Goal: Task Accomplishment & Management: Complete application form

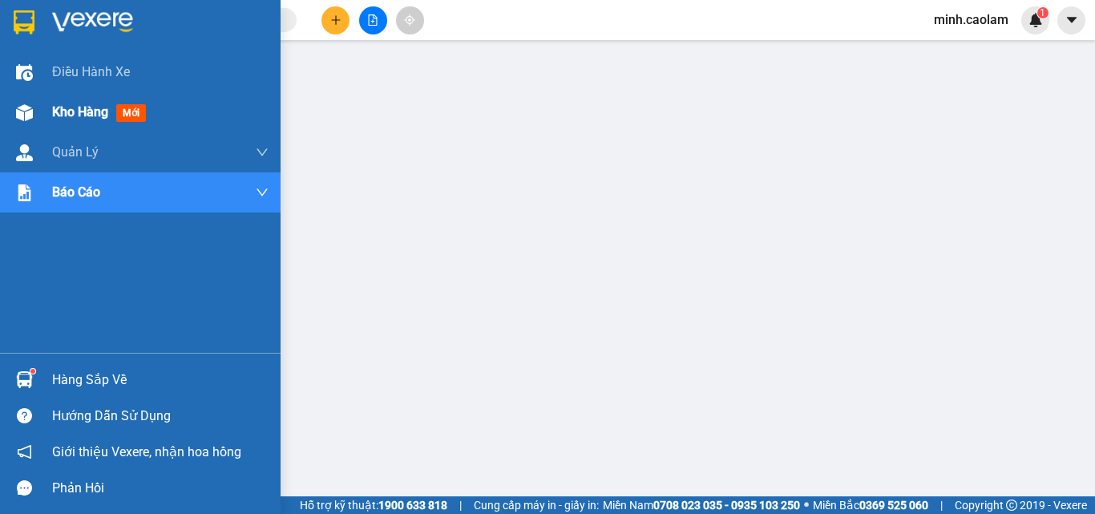
drag, startPoint x: 0, startPoint y: 0, endPoint x: 52, endPoint y: 123, distance: 134.0
click at [30, 112] on img at bounding box center [24, 112] width 17 height 17
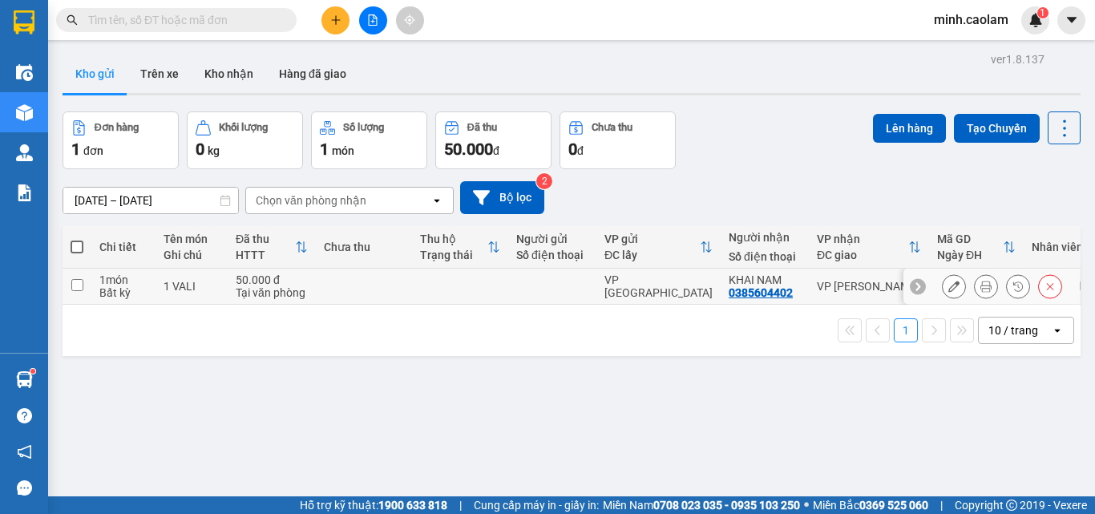
drag, startPoint x: 251, startPoint y: 281, endPoint x: 509, endPoint y: 309, distance: 259.6
click at [253, 281] on div "50.000 đ" at bounding box center [272, 279] width 72 height 13
checkbox input "true"
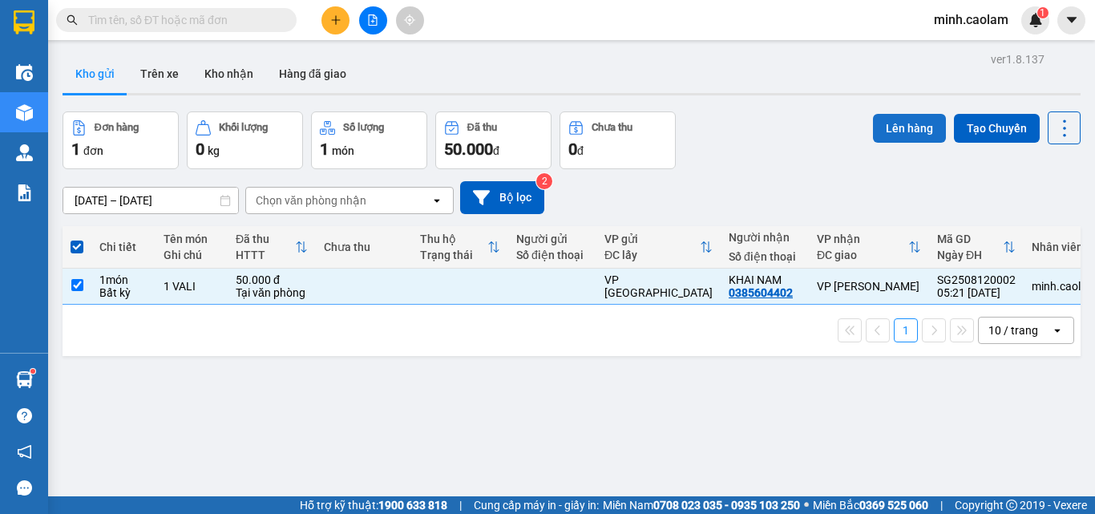
click at [880, 132] on button "Lên hàng" at bounding box center [909, 128] width 73 height 29
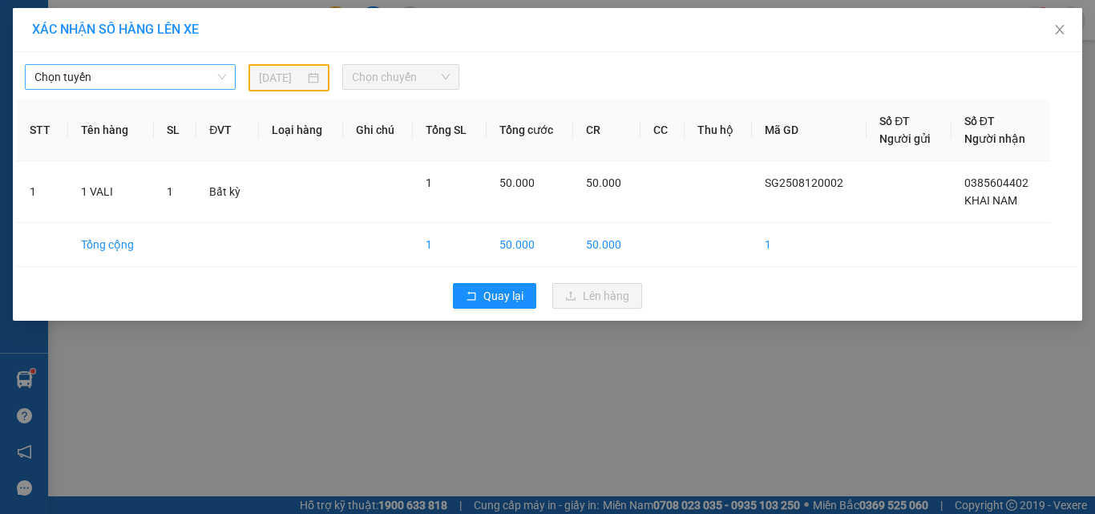
click at [127, 71] on span "Chọn tuyến" at bounding box center [130, 77] width 192 height 24
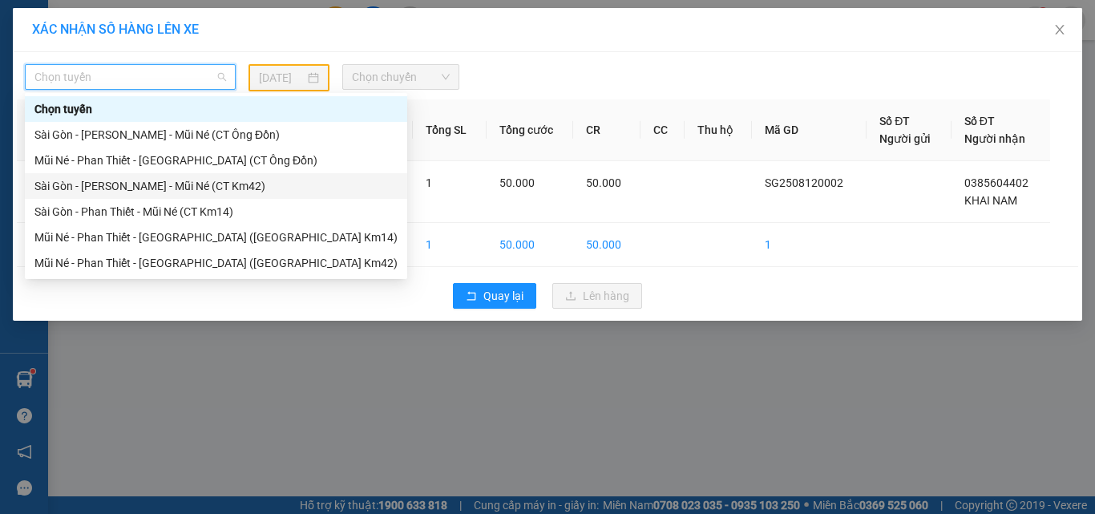
click at [145, 194] on div "Sài Gòn - [PERSON_NAME] - Mũi Né (CT Km42)" at bounding box center [215, 186] width 363 height 18
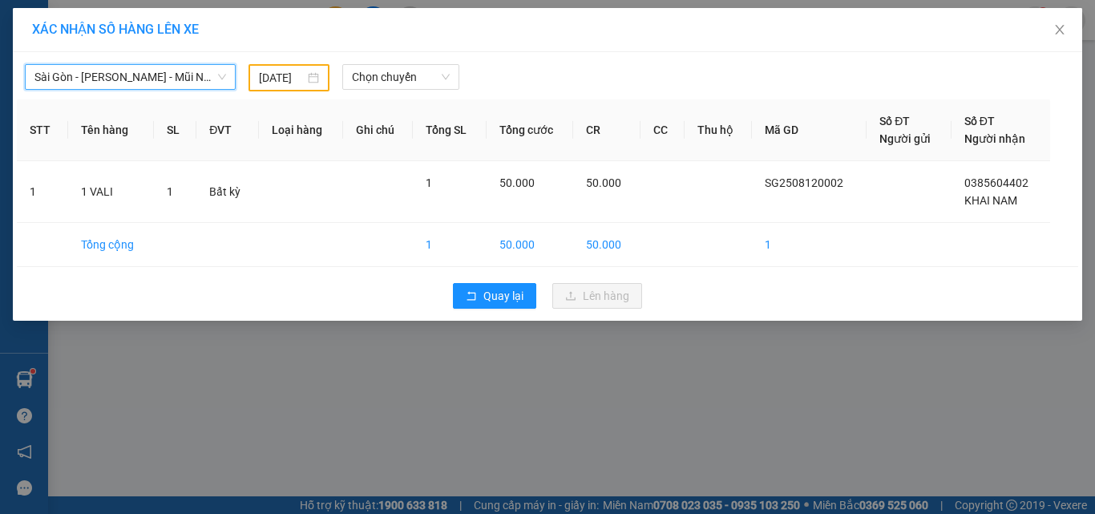
drag, startPoint x: 401, startPoint y: 82, endPoint x: 401, endPoint y: 91, distance: 9.6
click at [401, 87] on span "Chọn chuyến" at bounding box center [401, 77] width 99 height 24
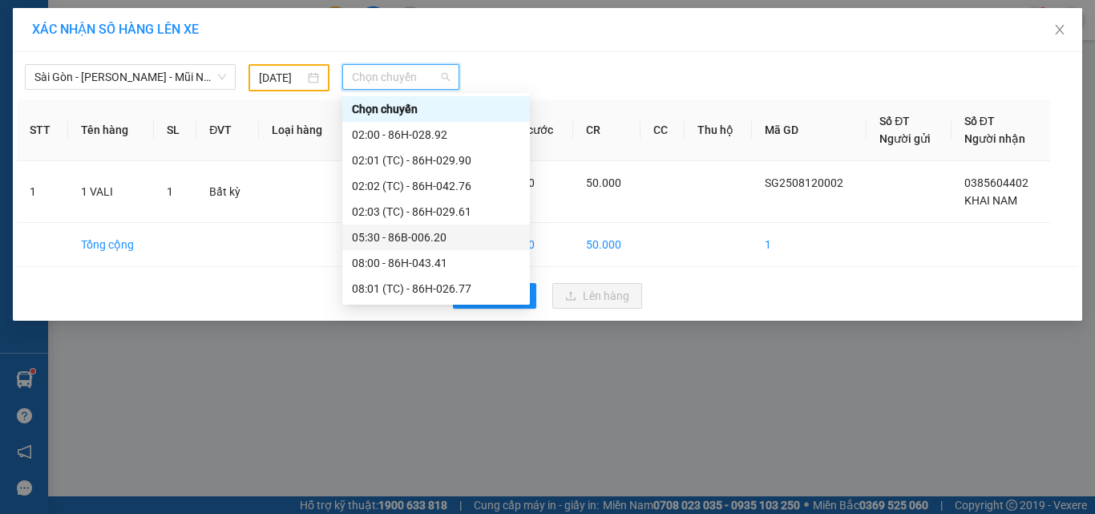
scroll to position [80, 0]
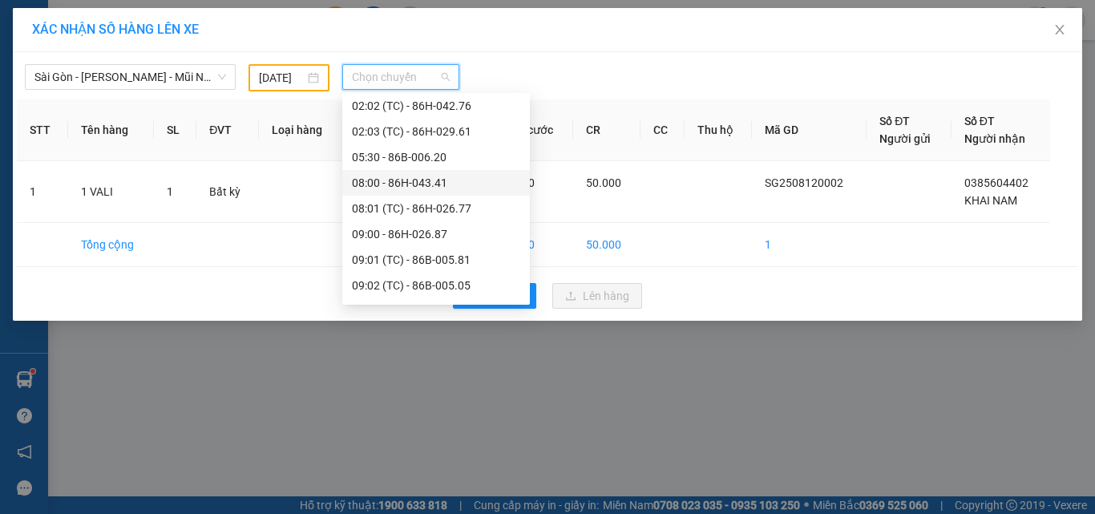
click at [419, 188] on div "08:00 - 86H-043.41" at bounding box center [436, 183] width 168 height 18
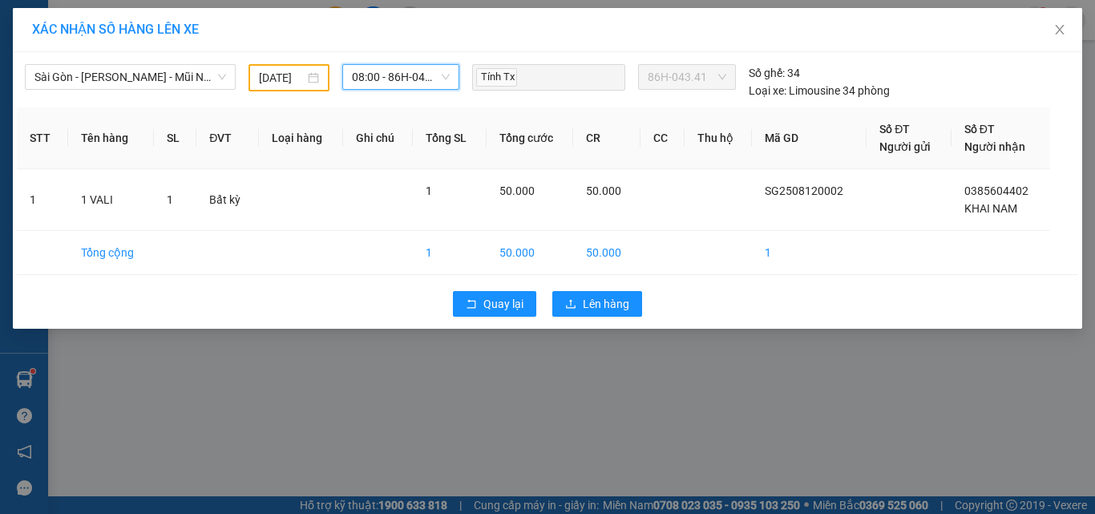
click at [286, 83] on input "[DATE]" at bounding box center [281, 78] width 45 height 18
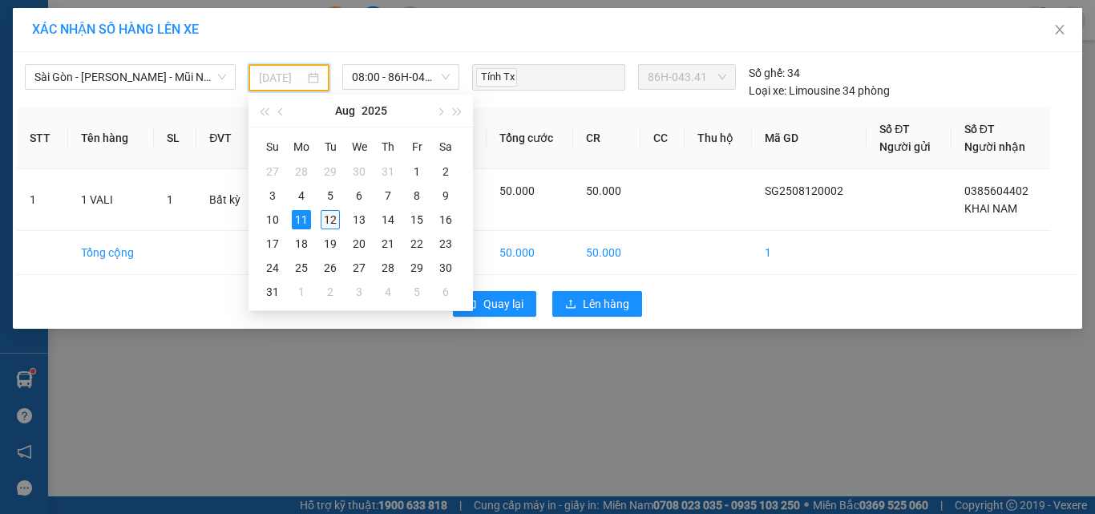
click at [334, 213] on div "12" at bounding box center [330, 219] width 19 height 19
type input "[DATE]"
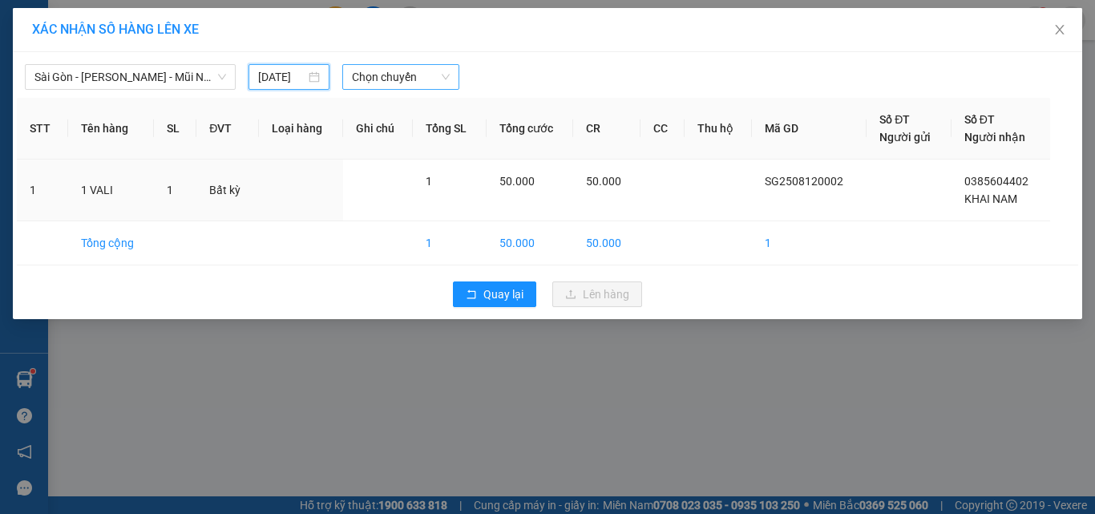
click at [396, 81] on span "Chọn chuyến" at bounding box center [401, 77] width 99 height 24
click at [403, 85] on span "Chọn chuyến" at bounding box center [401, 77] width 99 height 24
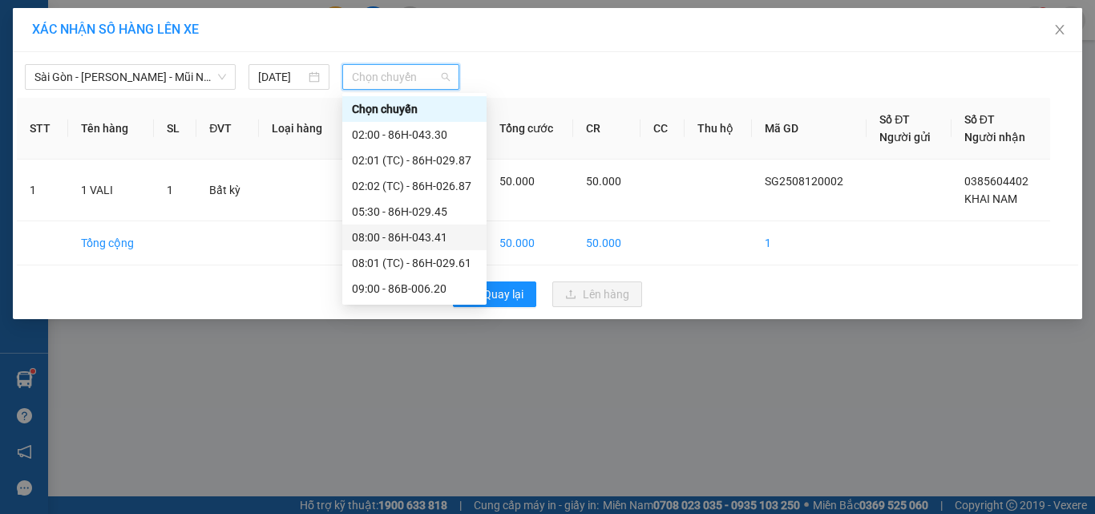
click at [411, 237] on div "08:00 - 86H-043.41" at bounding box center [414, 238] width 125 height 18
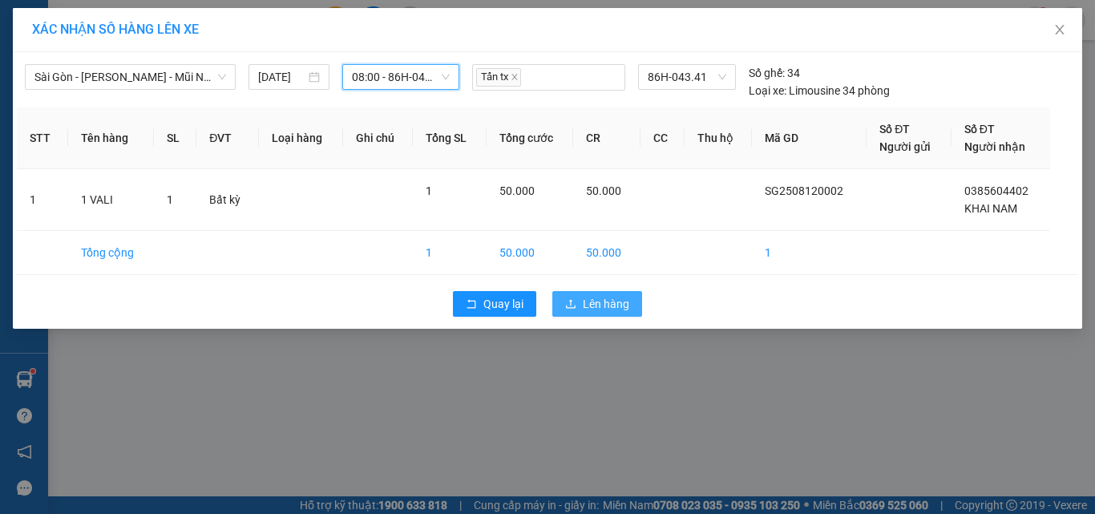
click at [609, 308] on span "Lên hàng" at bounding box center [606, 304] width 47 height 18
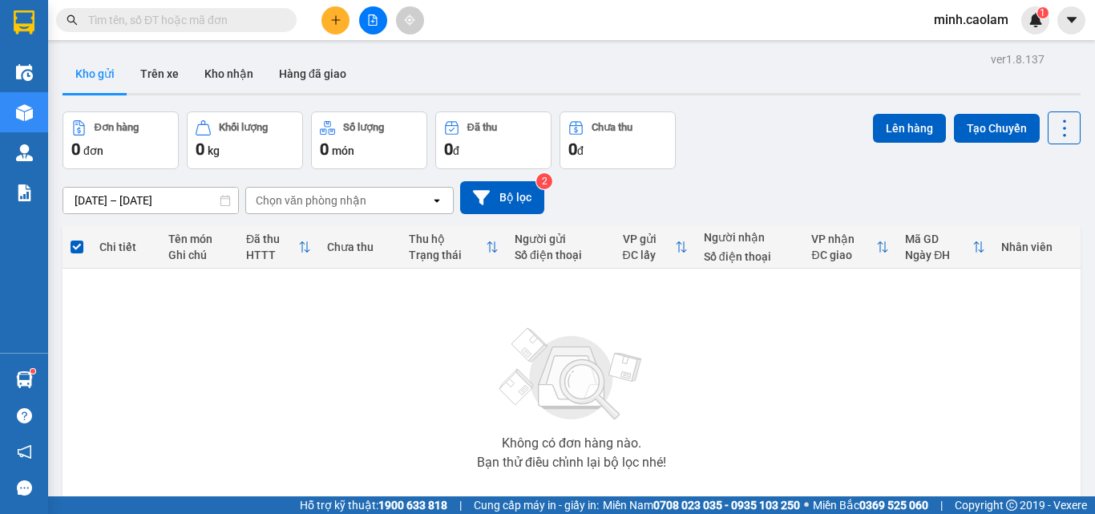
click at [383, 19] on button at bounding box center [373, 20] width 28 height 28
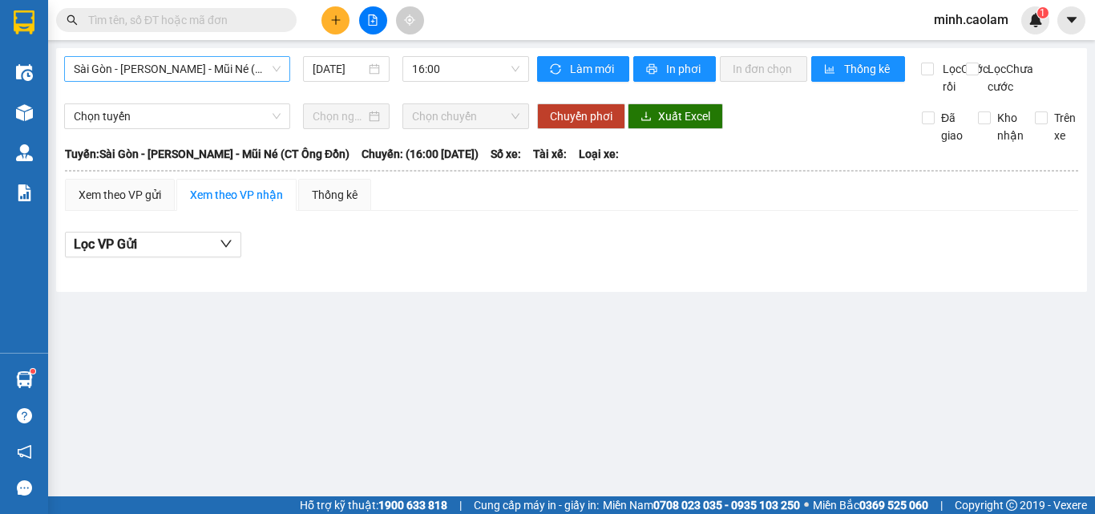
click at [148, 75] on span "Sài Gòn - [PERSON_NAME] - Mũi Né (CT Ông Đồn)" at bounding box center [177, 69] width 207 height 24
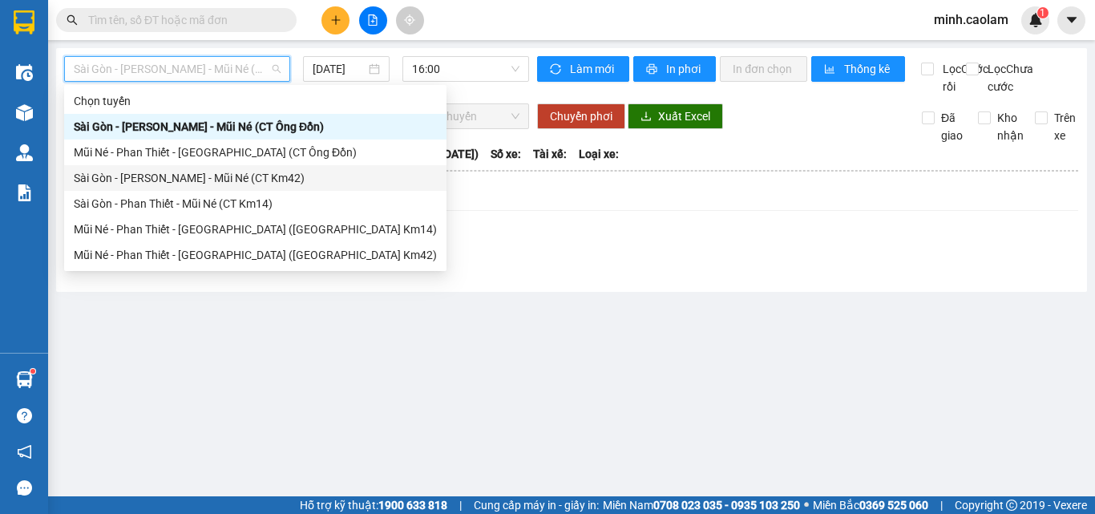
click at [148, 183] on div "Sài Gòn - [PERSON_NAME] - Mũi Né (CT Km42)" at bounding box center [255, 178] width 363 height 18
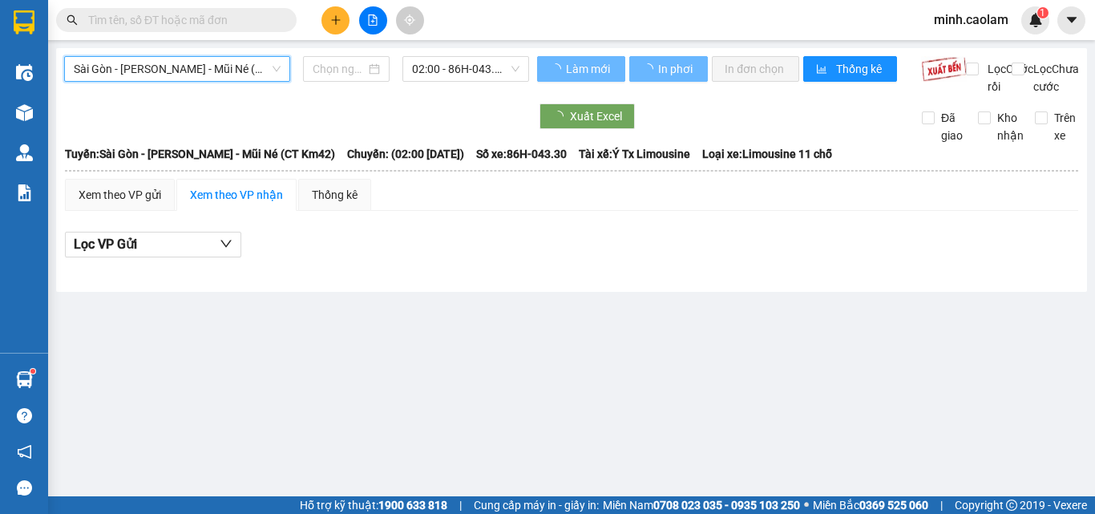
type input "[DATE]"
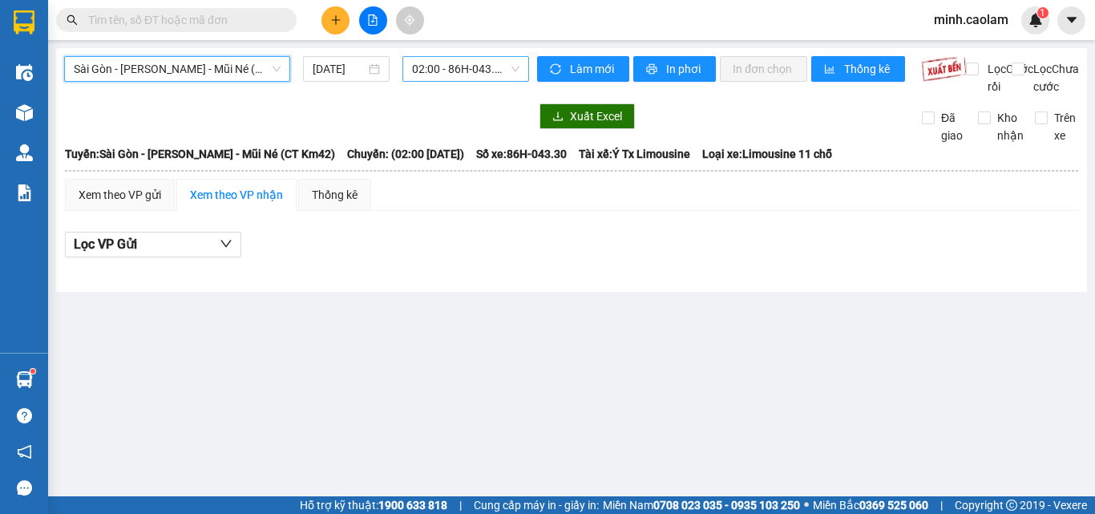
click at [463, 66] on span "02:00 - 86H-043.30" at bounding box center [465, 69] width 107 height 24
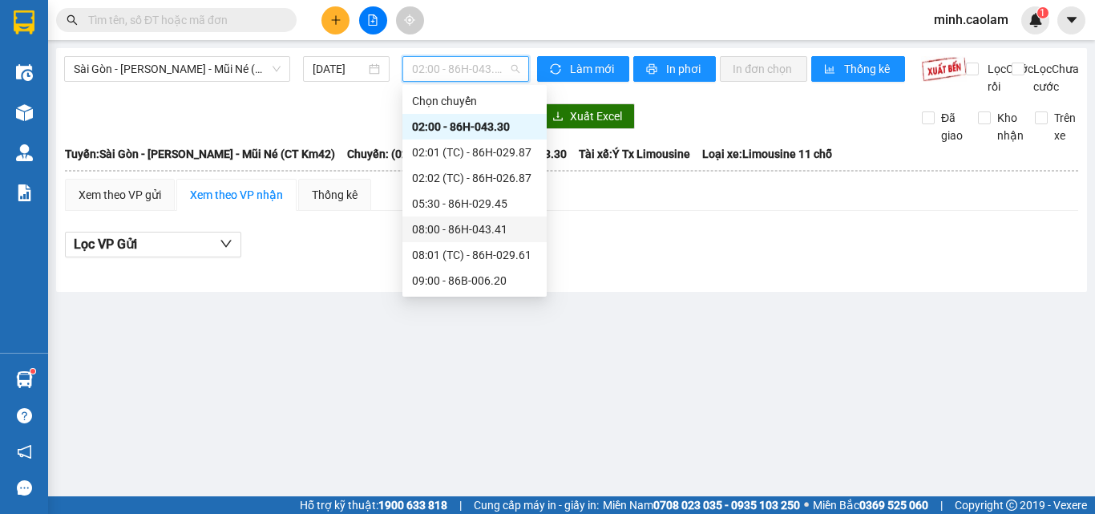
click at [467, 230] on div "08:00 - 86H-043.41" at bounding box center [474, 230] width 125 height 18
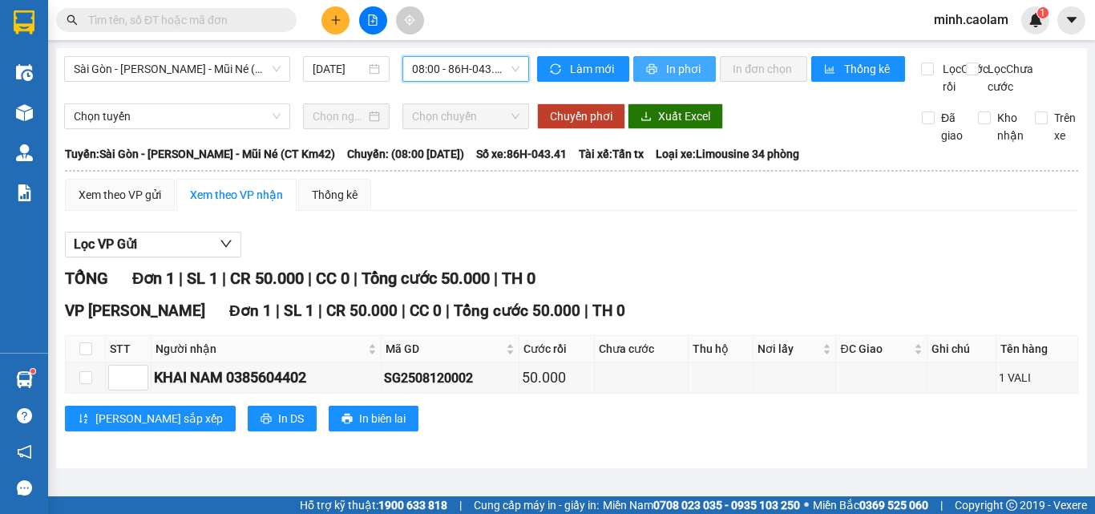
click at [693, 75] on span "In phơi" at bounding box center [684, 69] width 37 height 18
click at [627, 243] on div "Lọc VP Gửi TỔNG Đơn 1 | SL 1 | CR 50.000 | CC 0 | Tổng cước 50.000 | TH 0 VP P…" at bounding box center [572, 338] width 1014 height 228
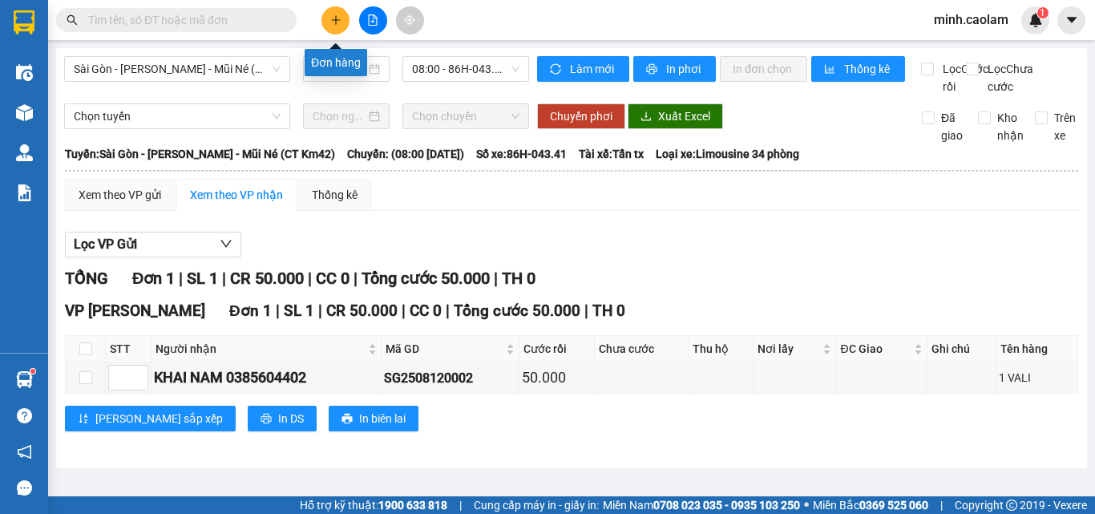
click at [333, 21] on icon "plus" at bounding box center [335, 19] width 11 height 11
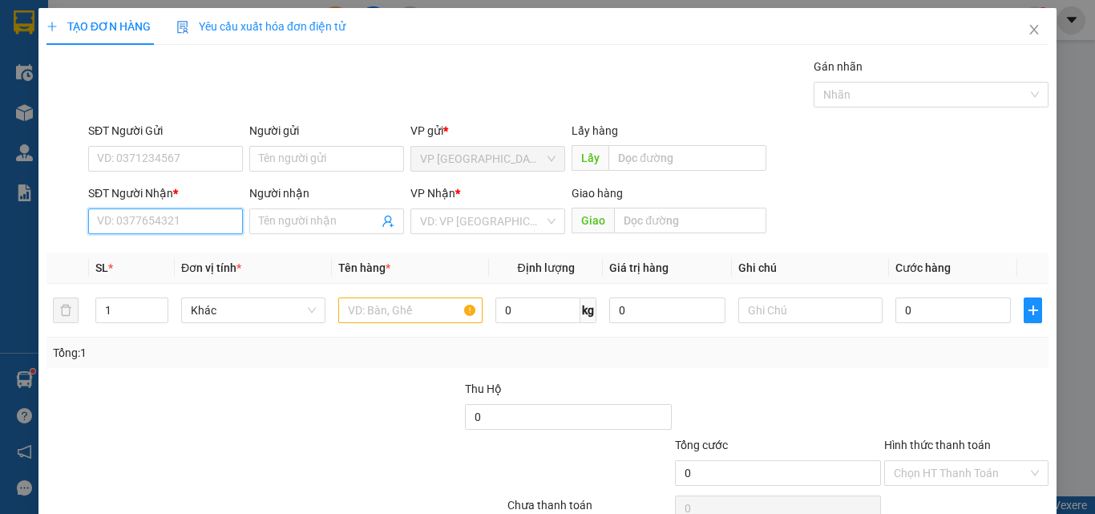
click at [196, 213] on input "SĐT Người Nhận *" at bounding box center [165, 221] width 155 height 26
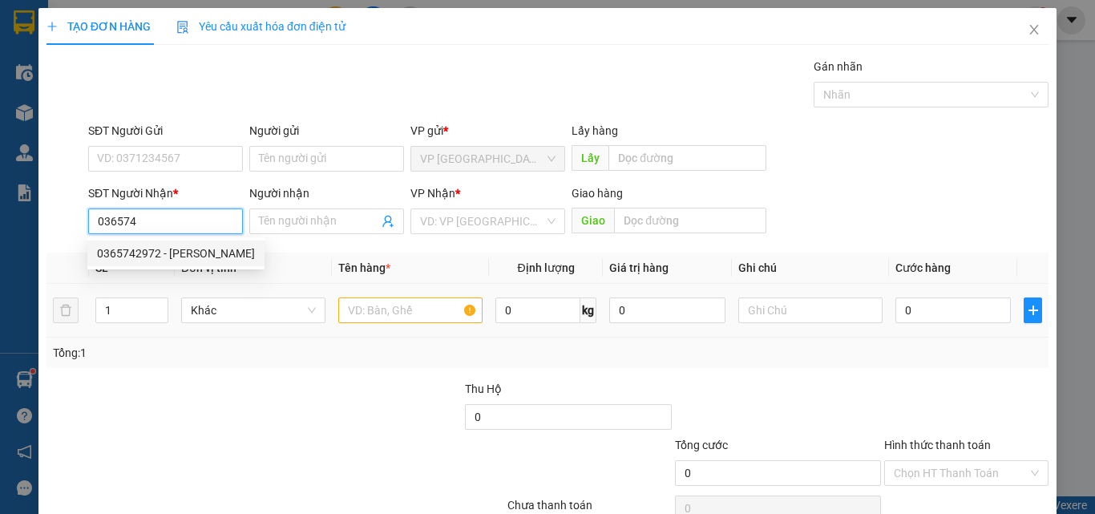
drag, startPoint x: 176, startPoint y: 253, endPoint x: 355, endPoint y: 296, distance: 184.0
click at [184, 252] on div "0365742972 - [PERSON_NAME]" at bounding box center [176, 254] width 158 height 18
type input "0365742972"
type input "THAO"
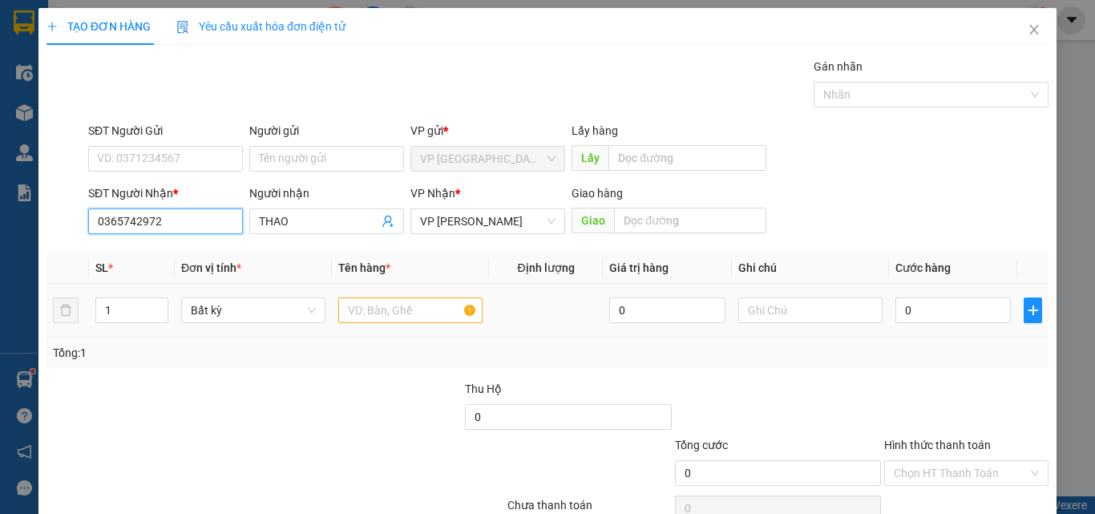
type input "0365742972"
click at [379, 307] on input "text" at bounding box center [410, 311] width 144 height 26
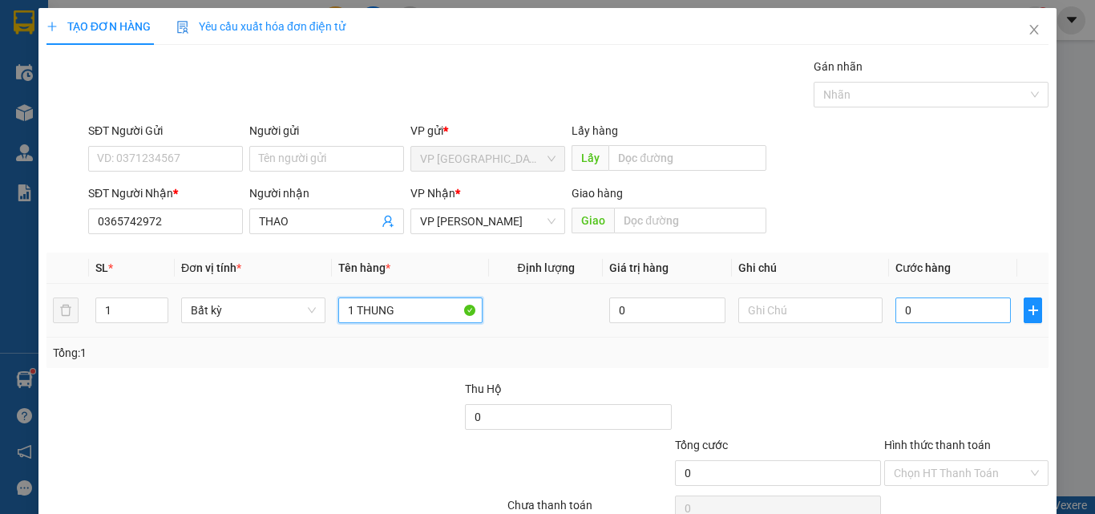
type input "1 THUNG"
click at [909, 315] on input "0" at bounding box center [953, 311] width 115 height 26
type input "3"
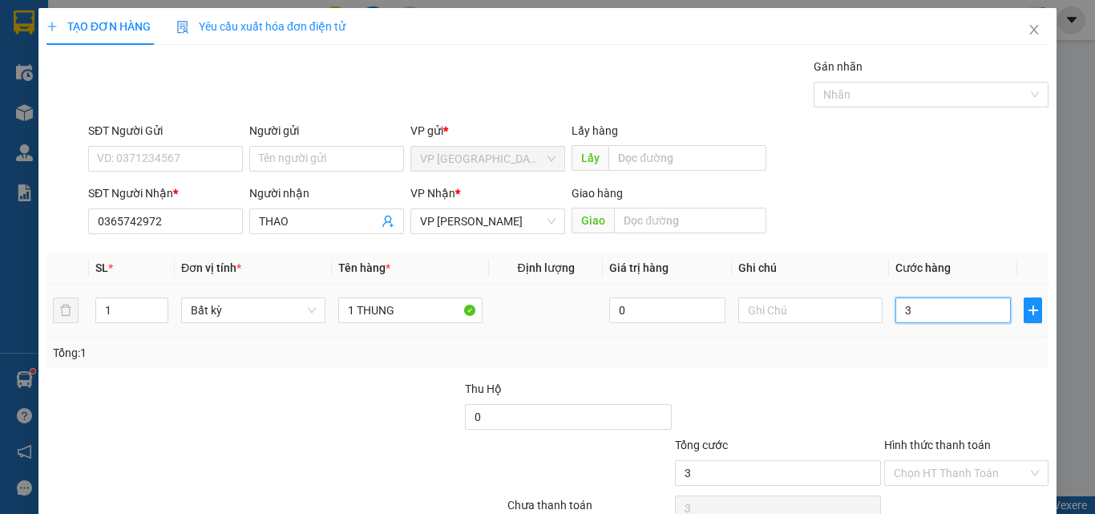
type input "30"
type input "300"
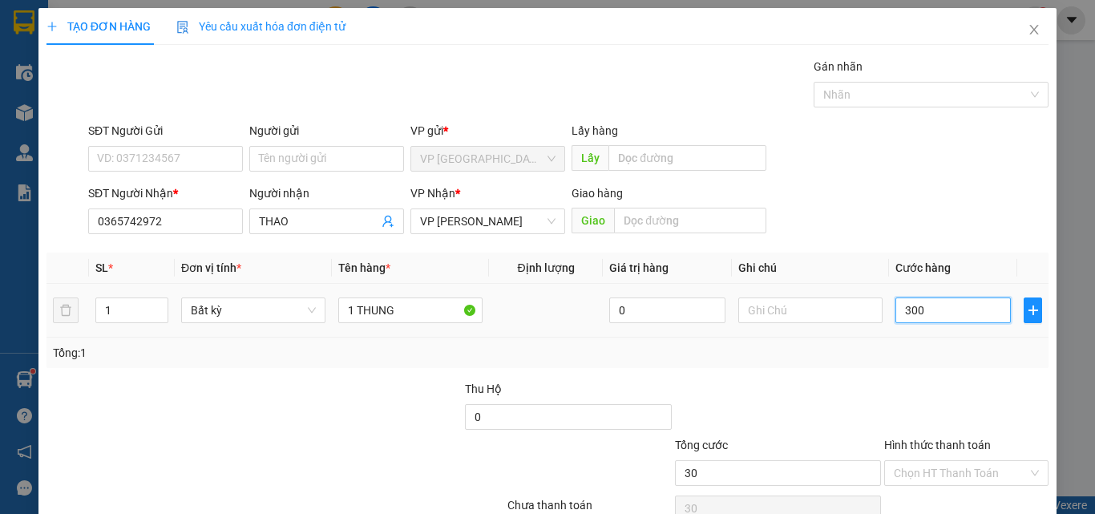
type input "300"
type input "3.000"
type input "30.000"
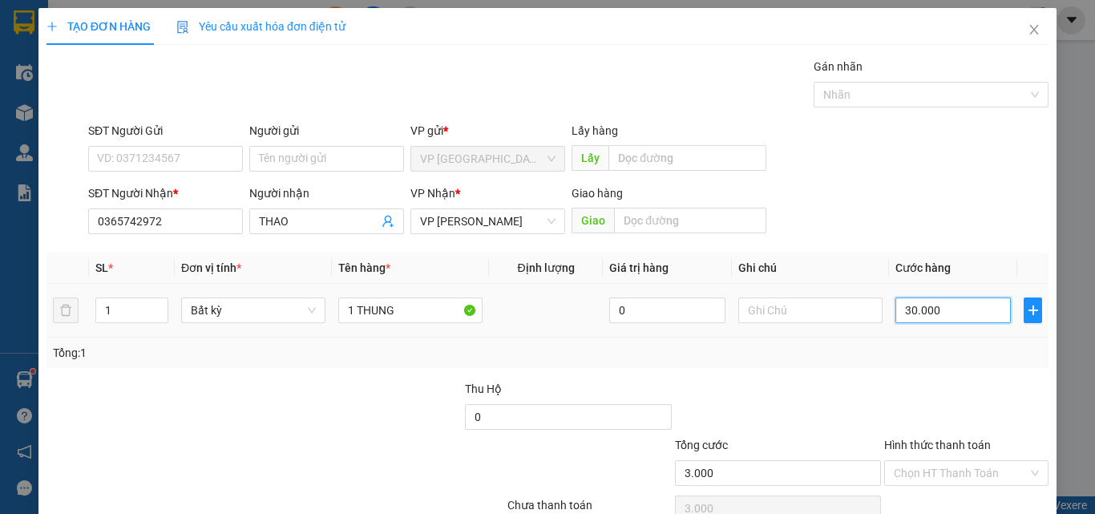
type input "30.000"
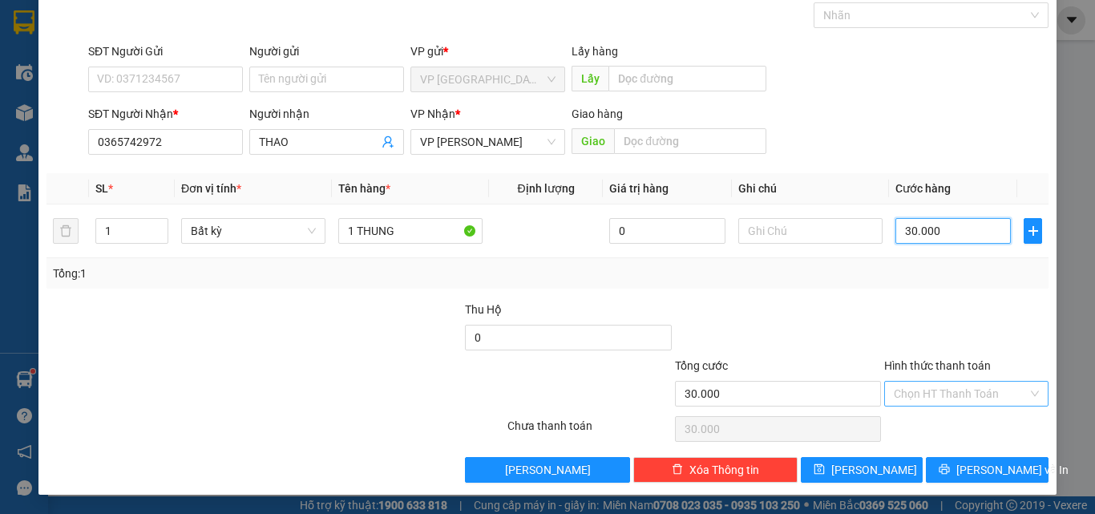
type input "30.000"
click at [964, 391] on input "Hình thức thanh toán" at bounding box center [961, 394] width 134 height 24
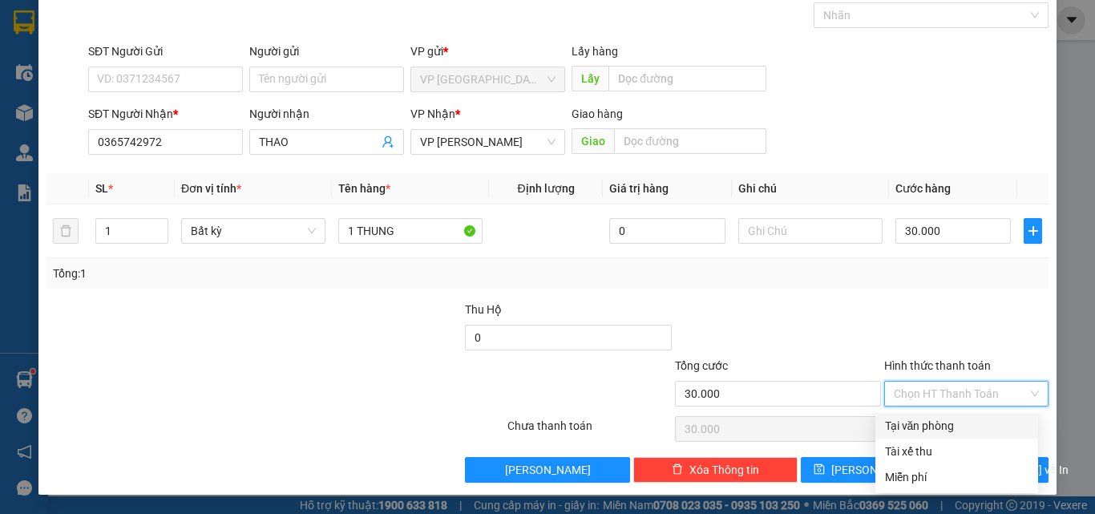
click at [945, 421] on div "Tại văn phòng" at bounding box center [957, 426] width 144 height 18
type input "0"
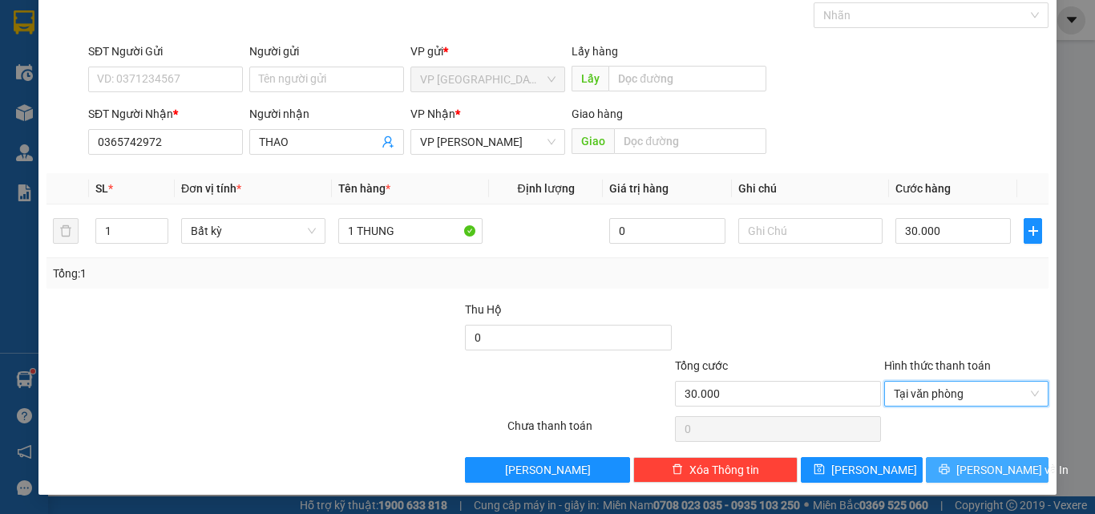
click at [980, 468] on span "[PERSON_NAME] và In" at bounding box center [1013, 470] width 112 height 18
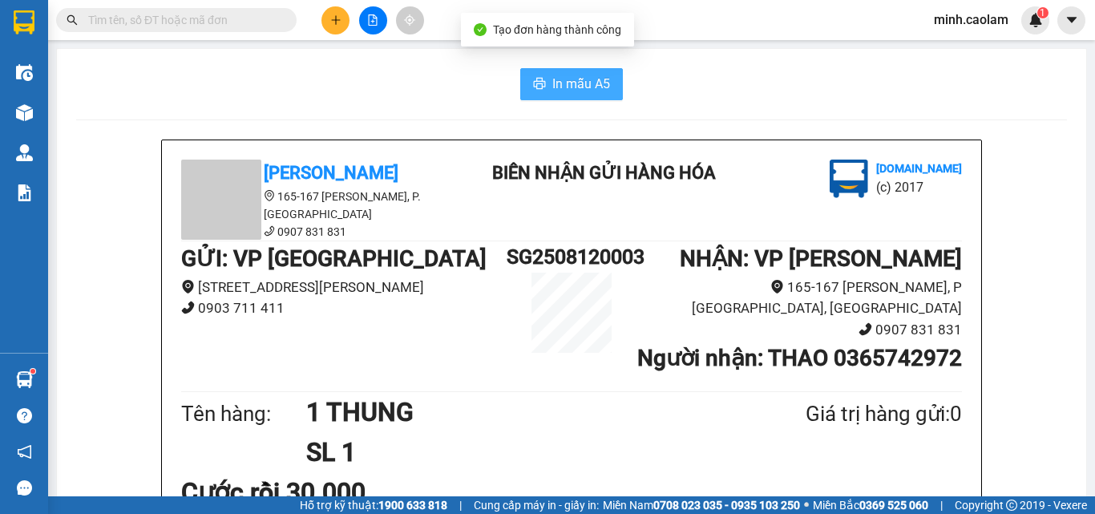
click at [553, 94] on span "In mẫu A5" at bounding box center [582, 84] width 58 height 20
